Goal: Obtain resource: Download file/media

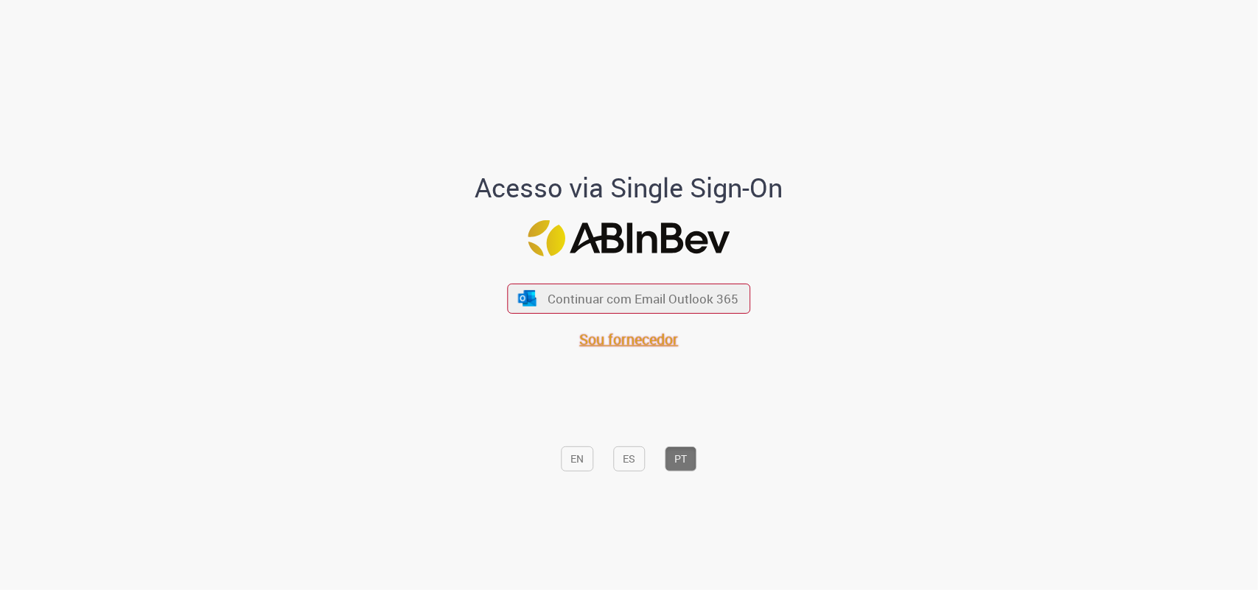
click at [623, 340] on span "Sou fornecedor" at bounding box center [629, 339] width 99 height 20
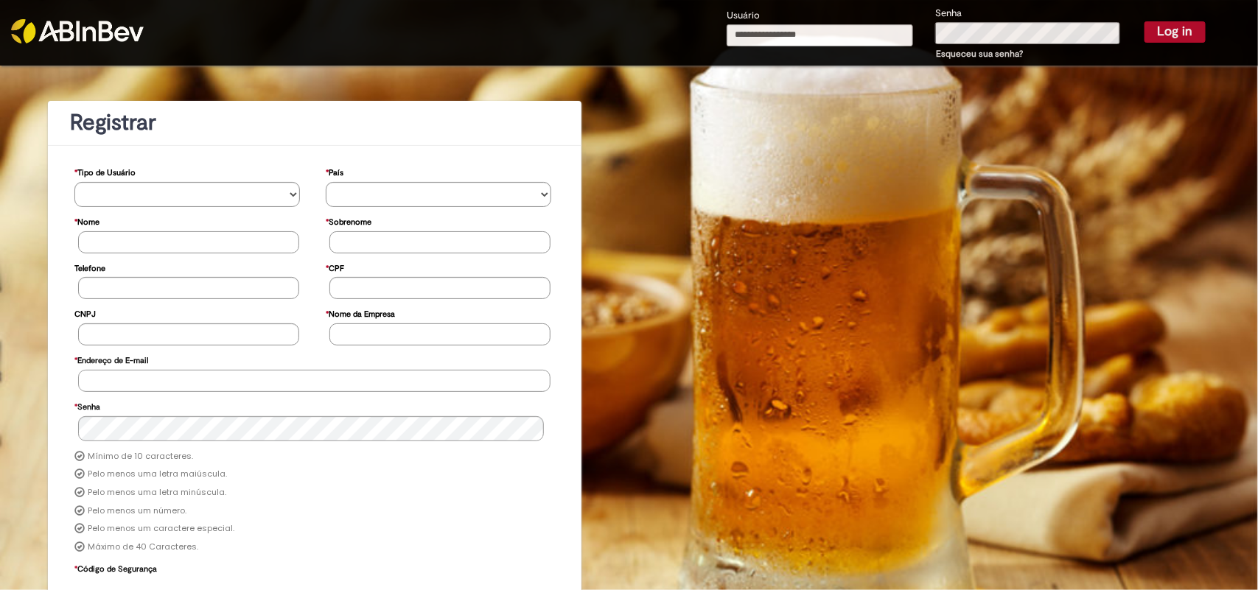
type input "**********"
click at [1153, 32] on button "Log in" at bounding box center [1174, 31] width 61 height 21
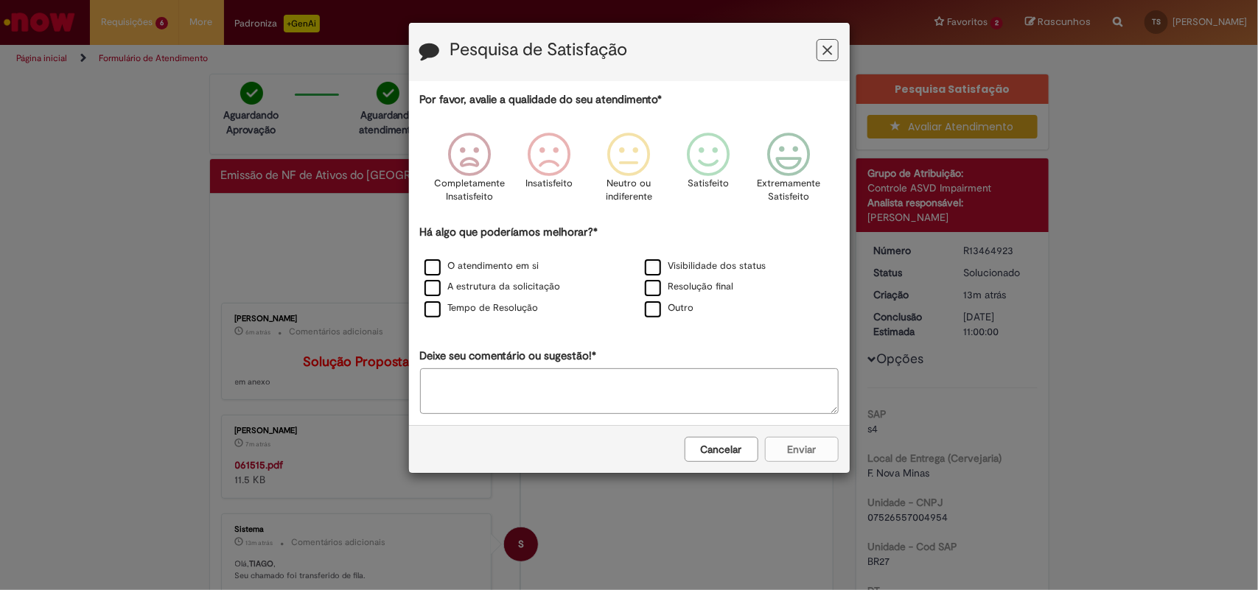
click at [824, 49] on icon "Feedback" at bounding box center [827, 50] width 10 height 15
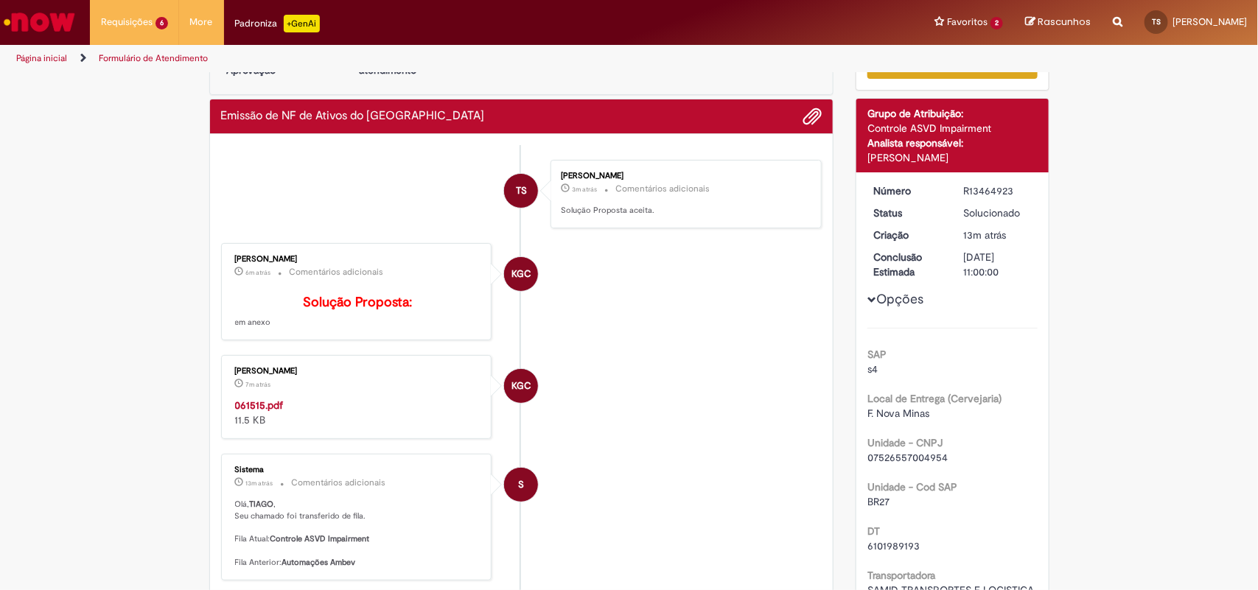
scroll to position [92, 0]
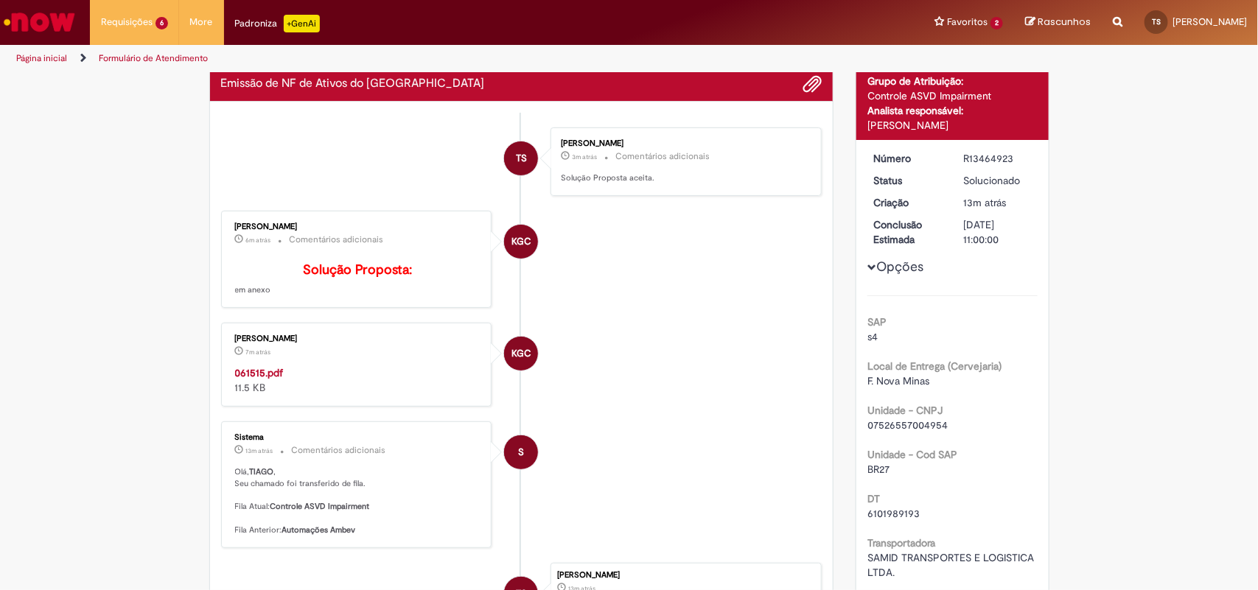
click at [247, 379] on strong "061515.pdf" at bounding box center [259, 372] width 49 height 13
